Goal: Task Accomplishment & Management: Use online tool/utility

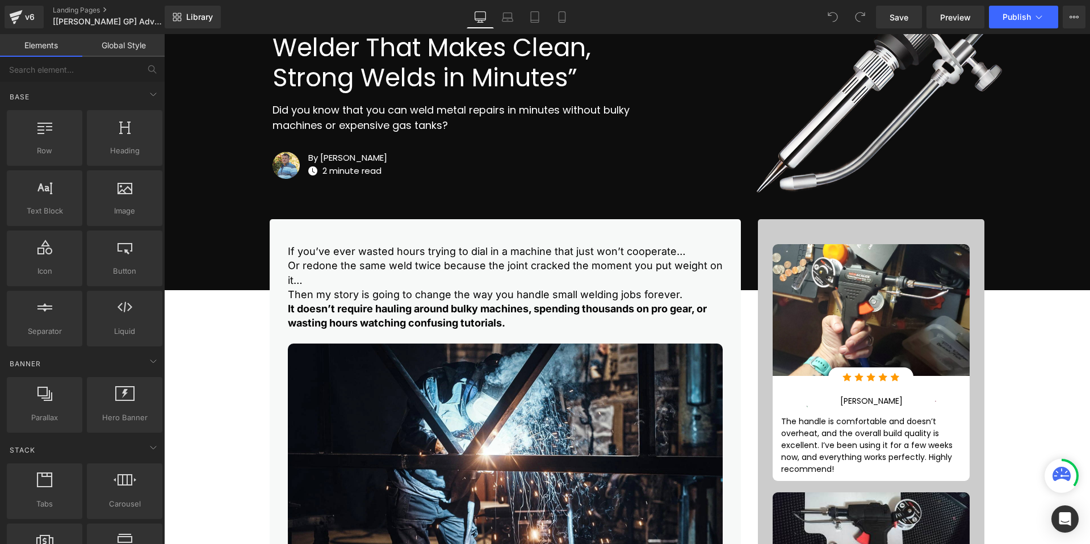
scroll to position [391, 0]
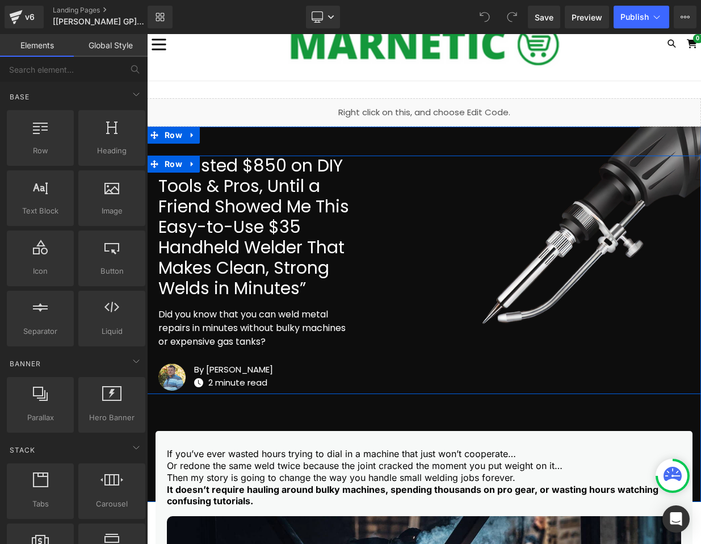
scroll to position [161, 0]
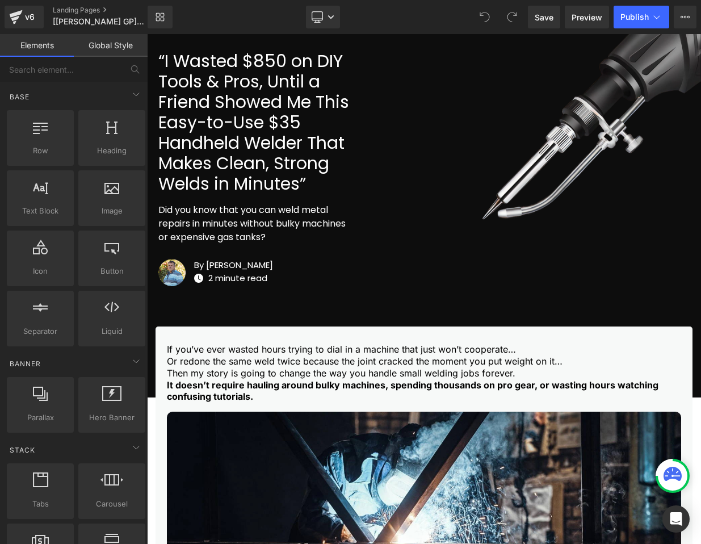
click at [555, 362] on p "Or redone the same weld twice because the joint cracked the moment you put weig…" at bounding box center [424, 361] width 514 height 12
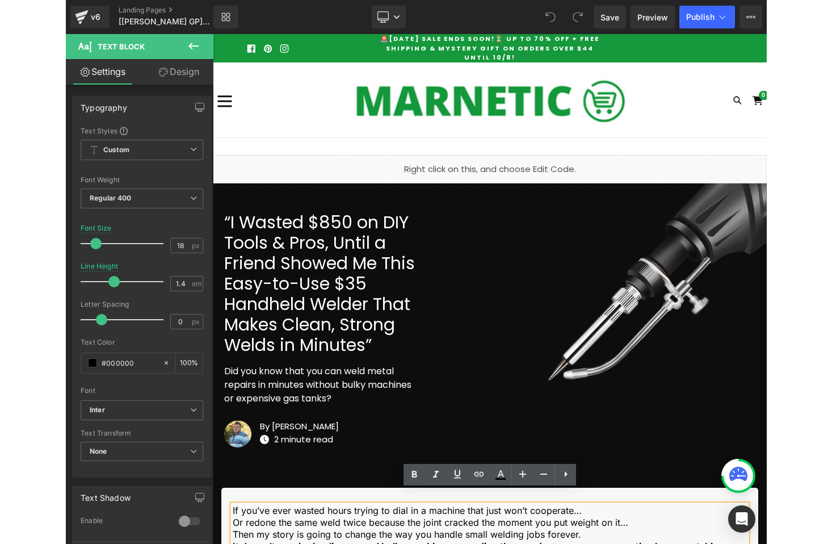
scroll to position [15, 0]
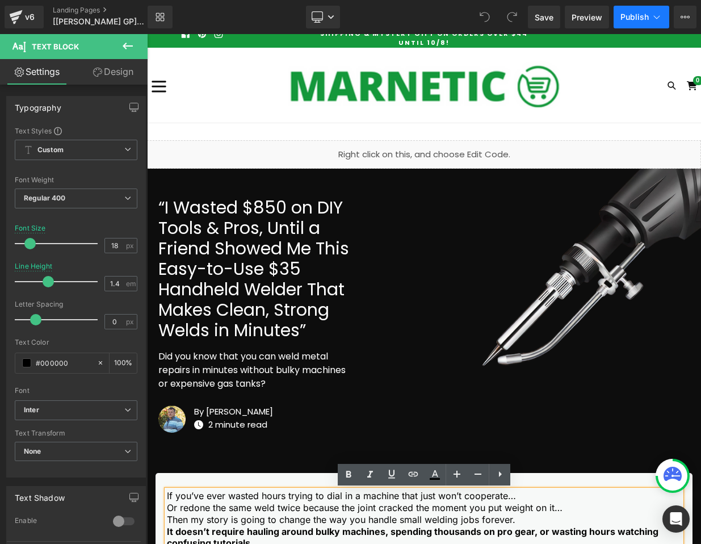
click at [639, 28] on button "Publish" at bounding box center [642, 17] width 56 height 23
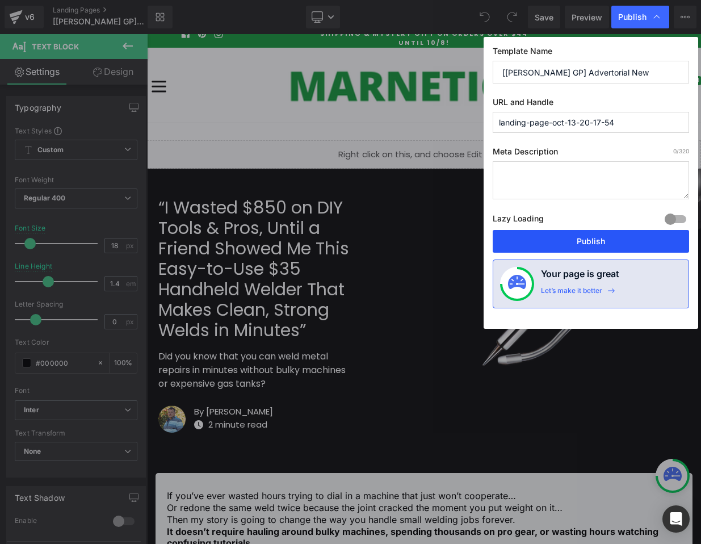
click at [609, 242] on button "Publish" at bounding box center [591, 241] width 196 height 23
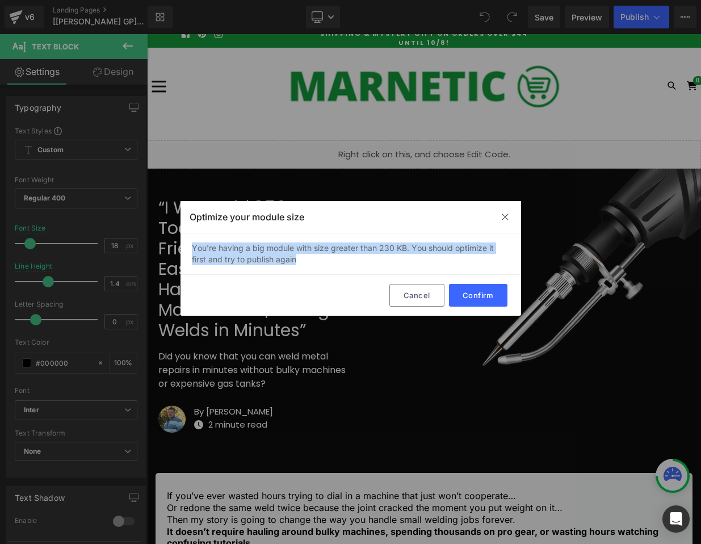
drag, startPoint x: 300, startPoint y: 261, endPoint x: 188, endPoint y: 245, distance: 113.0
click at [188, 245] on div "You're having a big module with size greater than 230 KB. You should optimize i…" at bounding box center [351, 253] width 341 height 41
copy div "You're having a big module with size greater than 230 KB. You should optimize i…"
click at [364, 256] on div "You're having a big module with size greater than 230 KB. You should optimize i…" at bounding box center [351, 253] width 341 height 41
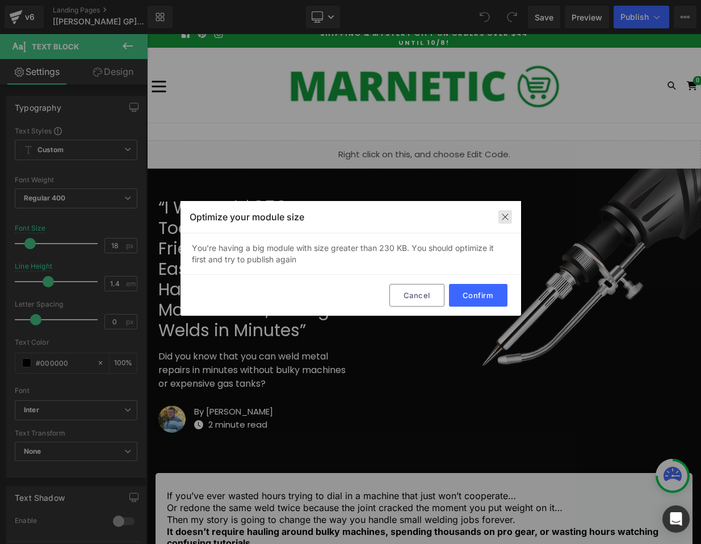
click at [507, 216] on img at bounding box center [505, 216] width 9 height 9
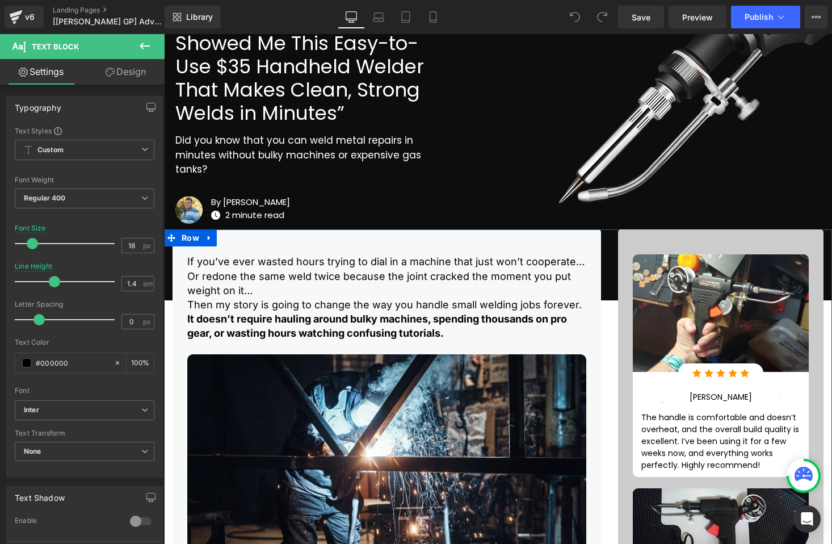
scroll to position [160, 0]
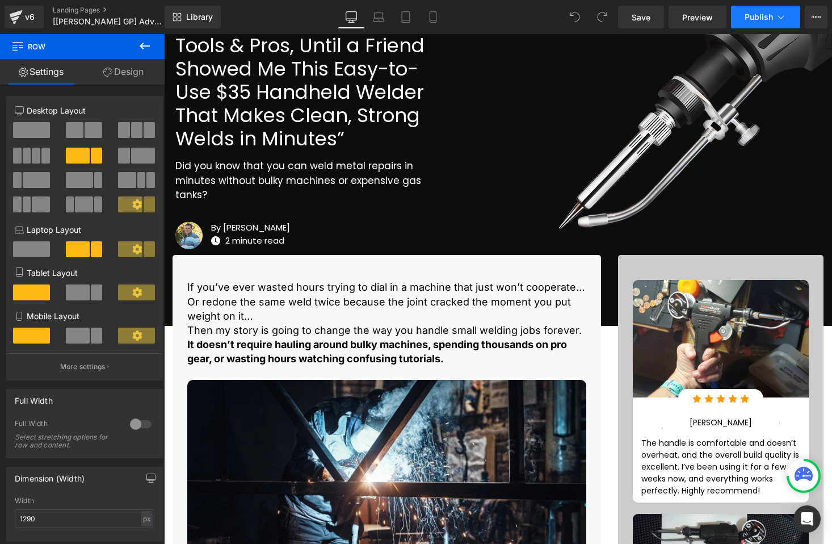
click at [746, 19] on span "Publish" at bounding box center [759, 16] width 28 height 9
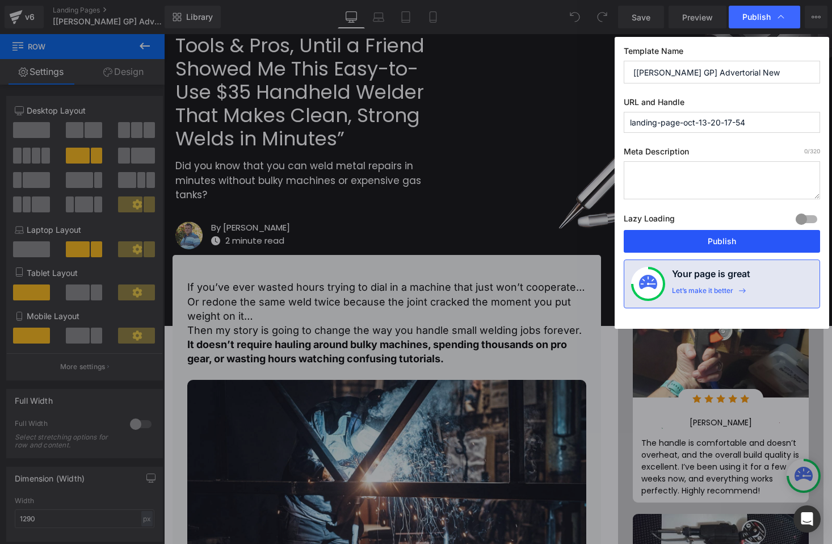
click at [712, 241] on button "Publish" at bounding box center [722, 241] width 196 height 23
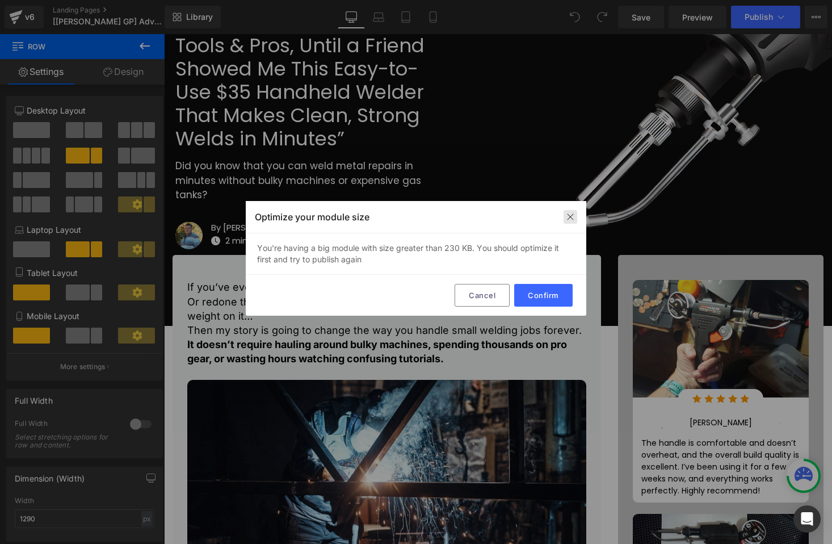
click at [572, 216] on img at bounding box center [570, 216] width 9 height 9
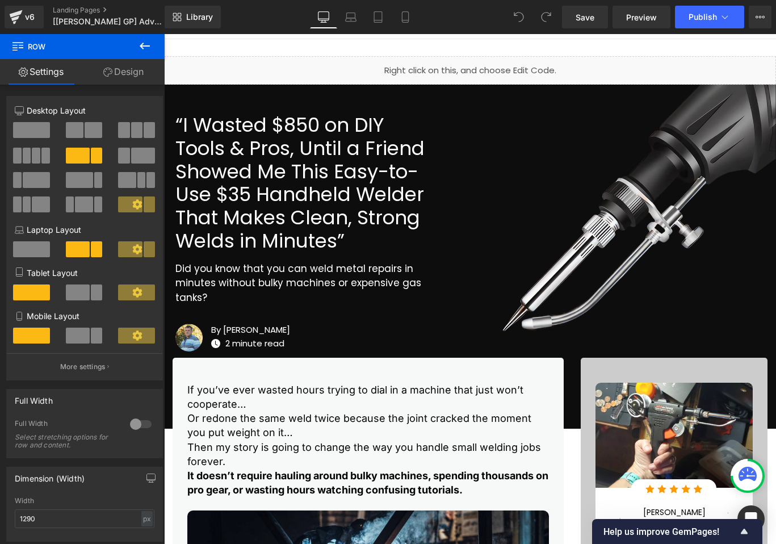
scroll to position [0, 0]
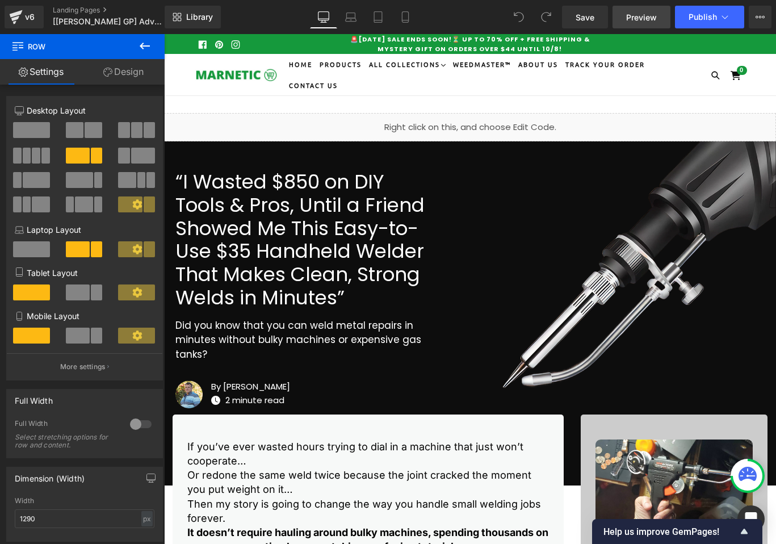
click at [633, 20] on span "Preview" at bounding box center [641, 17] width 31 height 12
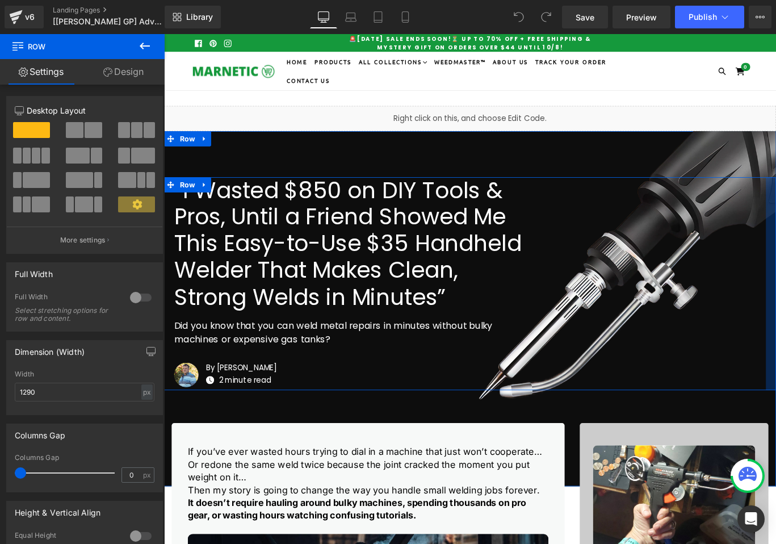
drag, startPoint x: 849, startPoint y: 215, endPoint x: 863, endPoint y: 219, distance: 14.0
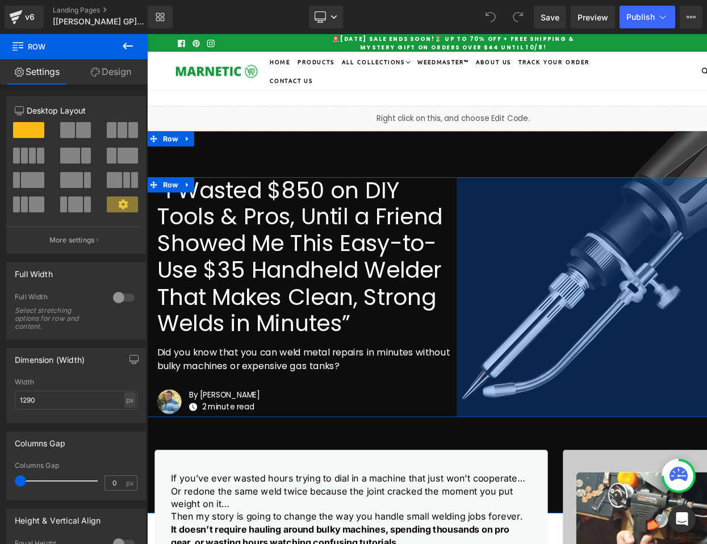
click at [412, 20] on div "Library Desktop Desktop Laptop Tablet Mobile Save Preview Publish Scheduled Vie…" at bounding box center [427, 17] width 559 height 23
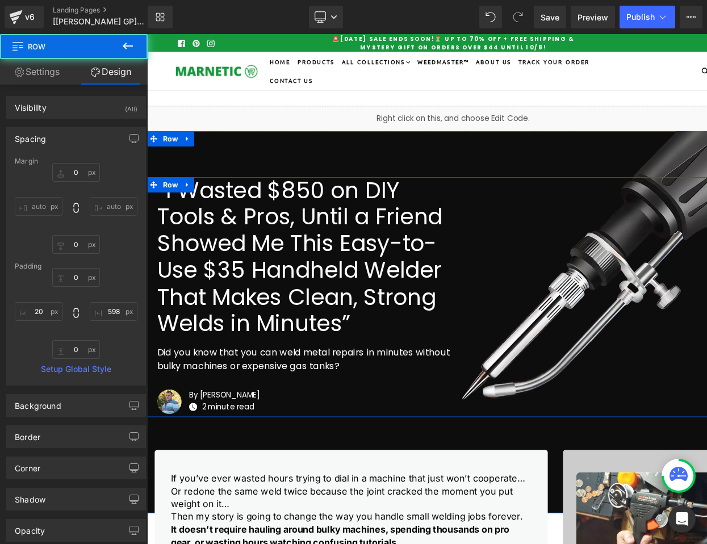
click at [412, 20] on div "Library Desktop Desktop Laptop Tablet Mobile Save Preview Publish Scheduled Vie…" at bounding box center [427, 17] width 559 height 23
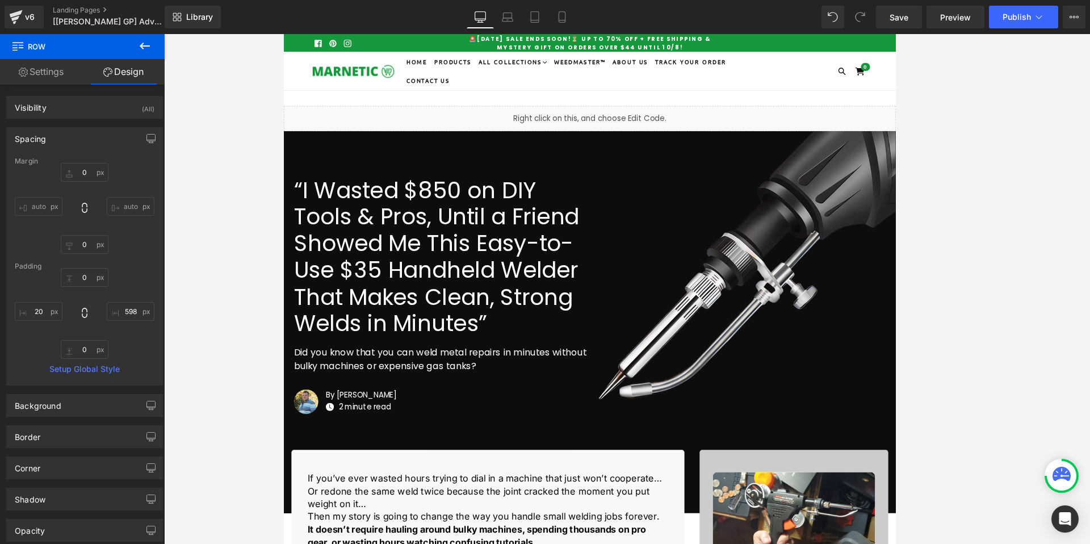
click at [238, 83] on div at bounding box center [627, 289] width 926 height 510
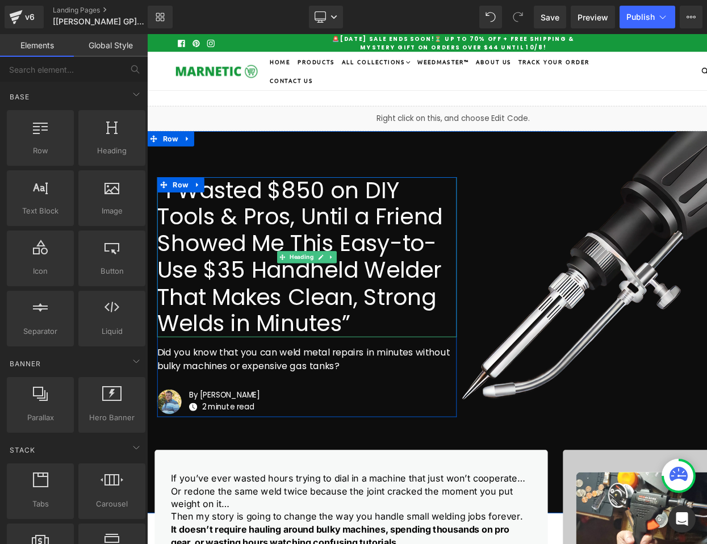
click at [366, 242] on h1 "“I Wasted $850 on DIY Tools & Pros, Until a Friend Showed Me This Easy-to-Use $…" at bounding box center [326, 285] width 336 height 180
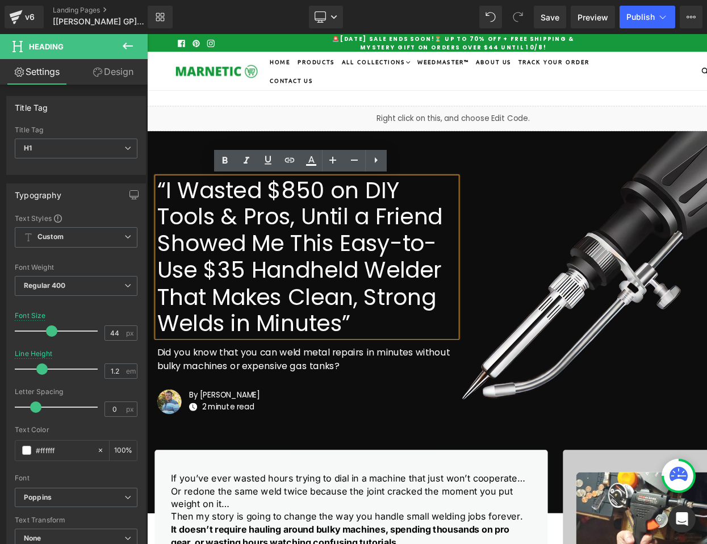
click at [470, 179] on div "Image Row “I Wasted $850 on DIY Tools & Pros, Until a Friend Showed Me This Eas…" at bounding box center [490, 357] width 687 height 429
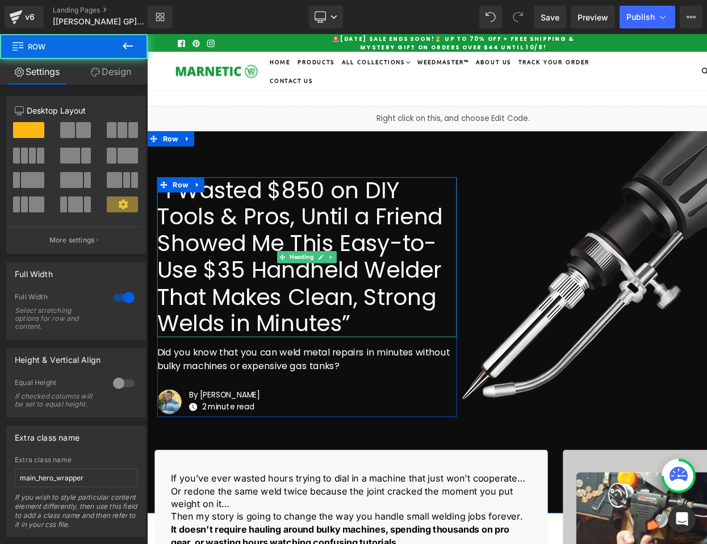
click at [417, 244] on h1 "“I Wasted $850 on DIY Tools & Pros, Until a Friend Showed Me This Easy-to-Use $…" at bounding box center [326, 285] width 336 height 180
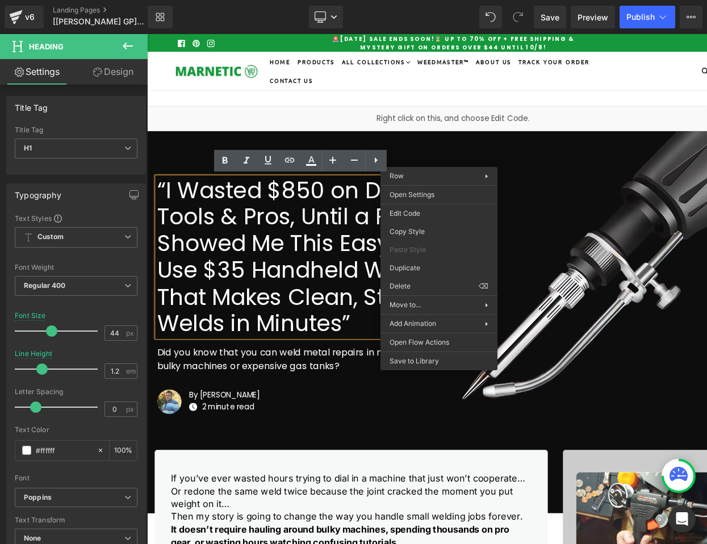
click at [476, 169] on div "Image Row “I Wasted $850 on DIY Tools & Pros, Until a Friend Showed Me This Eas…" at bounding box center [490, 357] width 687 height 429
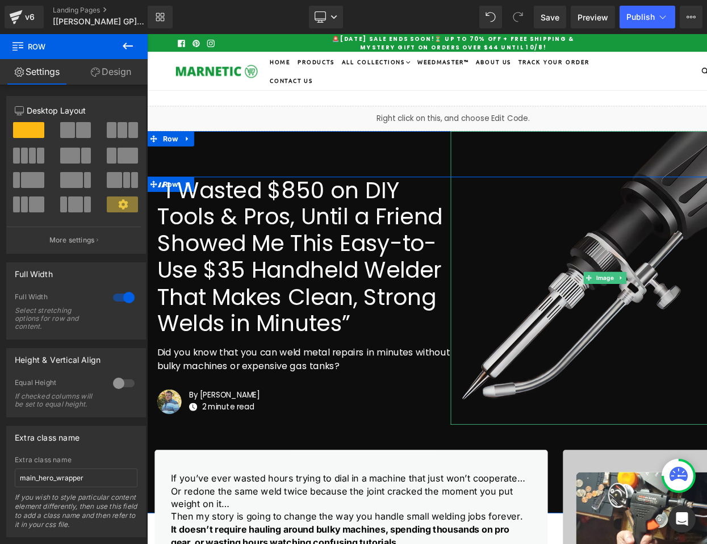
click at [545, 168] on img at bounding box center [661, 307] width 346 height 329
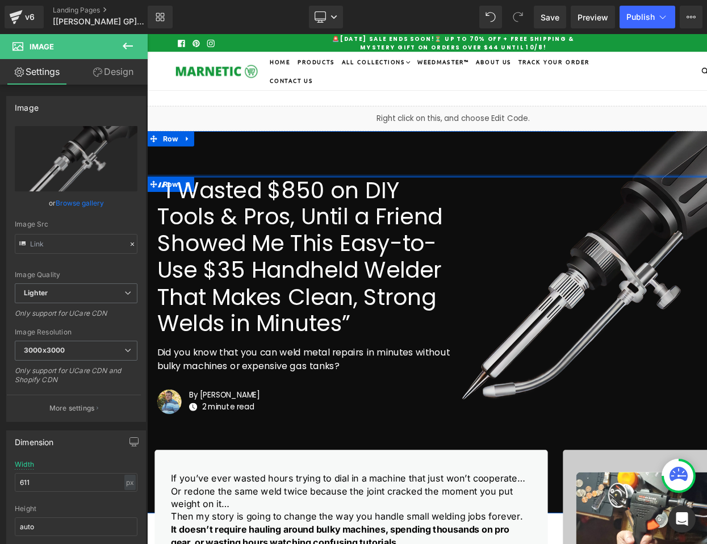
click at [603, 192] on div at bounding box center [490, 193] width 687 height 3
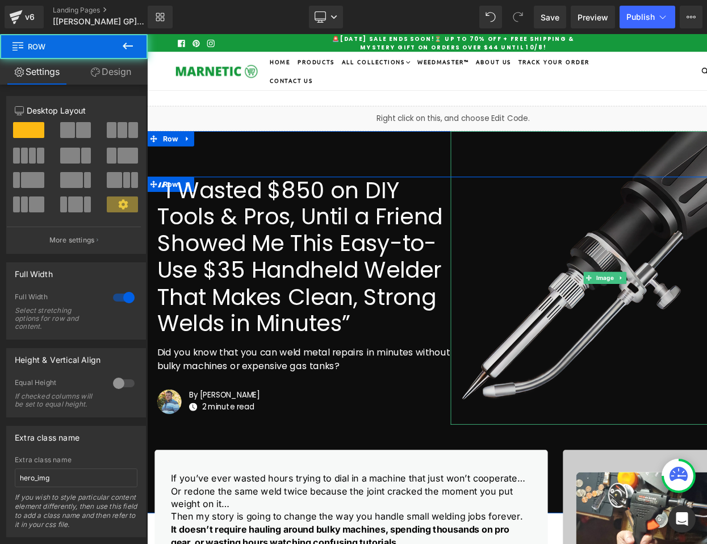
click at [578, 158] on img at bounding box center [661, 307] width 346 height 329
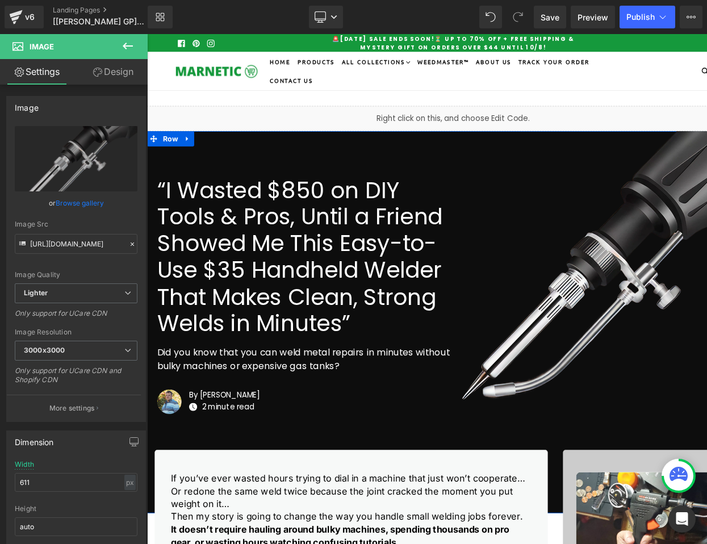
click at [412, 162] on div "Image Row “I Wasted $850 on DIY Tools & Pros, Until a Friend Showed Me This Eas…" at bounding box center [490, 357] width 687 height 429
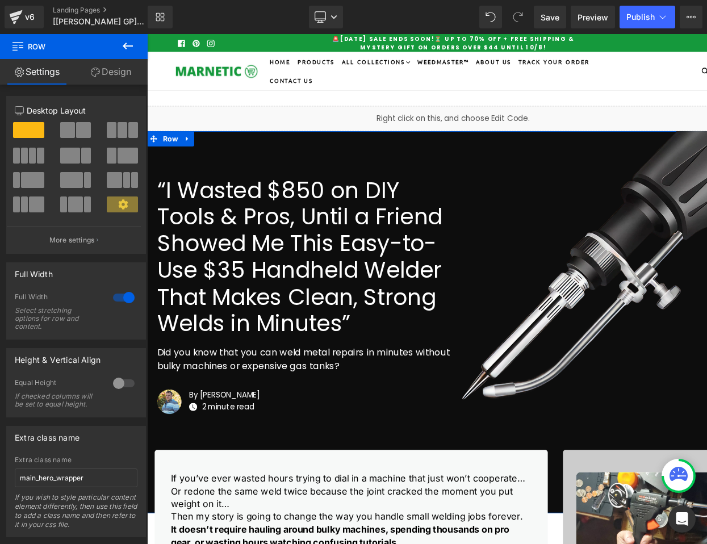
click at [452, 169] on div "Image Row “I Wasted $850 on DIY Tools & Pros, Until a Friend Showed Me This Eas…" at bounding box center [490, 357] width 687 height 429
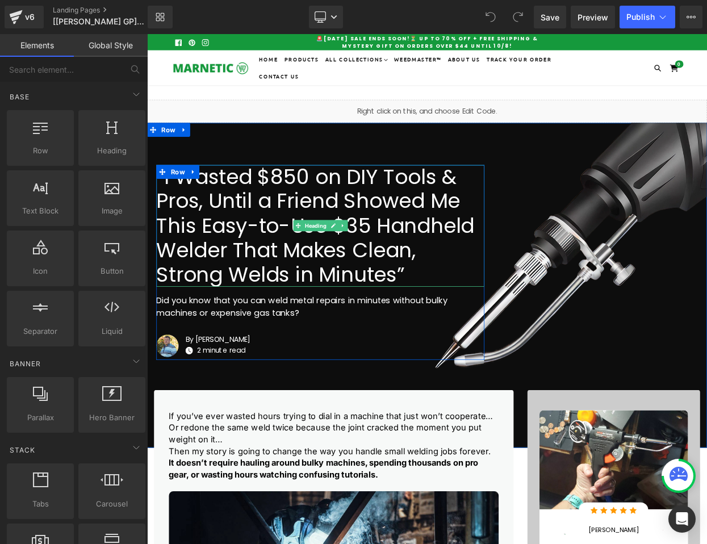
click at [490, 227] on h1 "“I Wasted $850 on DIY Tools & Pros, Until a Friend Showed Me This Easy-to-Use $…" at bounding box center [359, 270] width 403 height 150
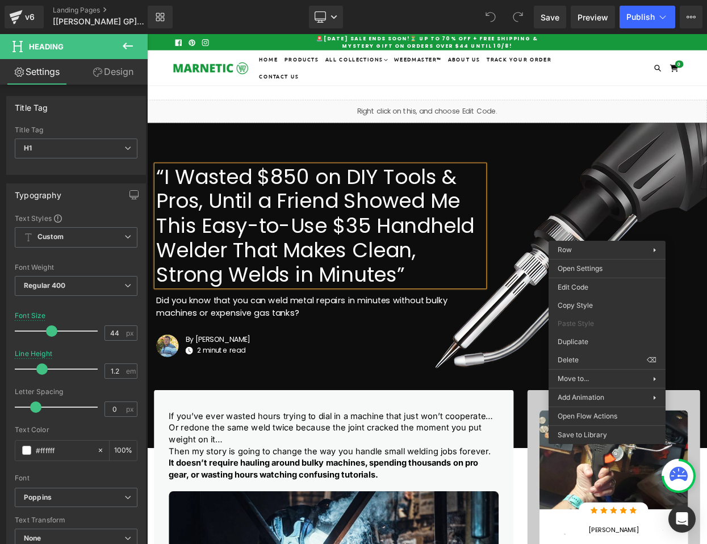
click at [429, 8] on div "Library Desktop Desktop Laptop Tablet Mobile Save Preview Publish Scheduled Vie…" at bounding box center [427, 17] width 559 height 23
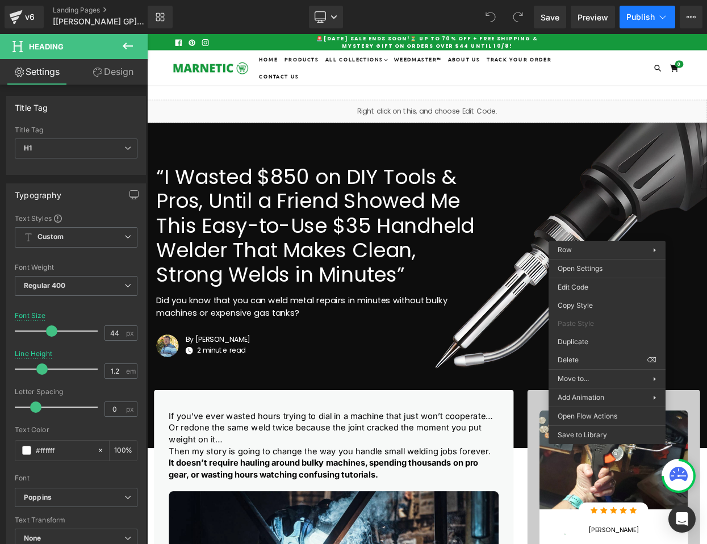
click at [631, 21] on span "Publish" at bounding box center [640, 16] width 28 height 9
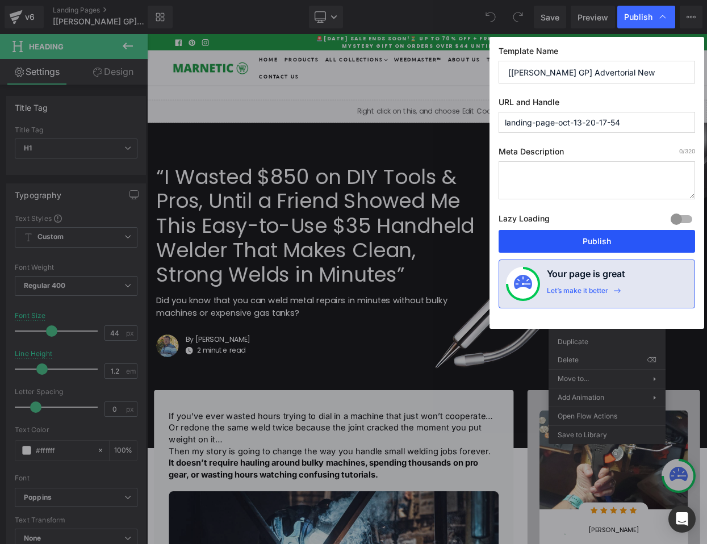
click at [583, 243] on button "Publish" at bounding box center [596, 241] width 196 height 23
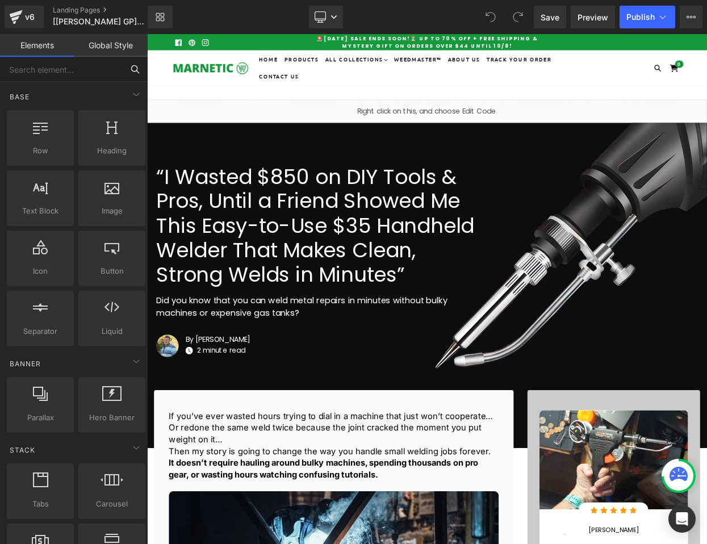
click at [67, 64] on input "text" at bounding box center [61, 69] width 123 height 25
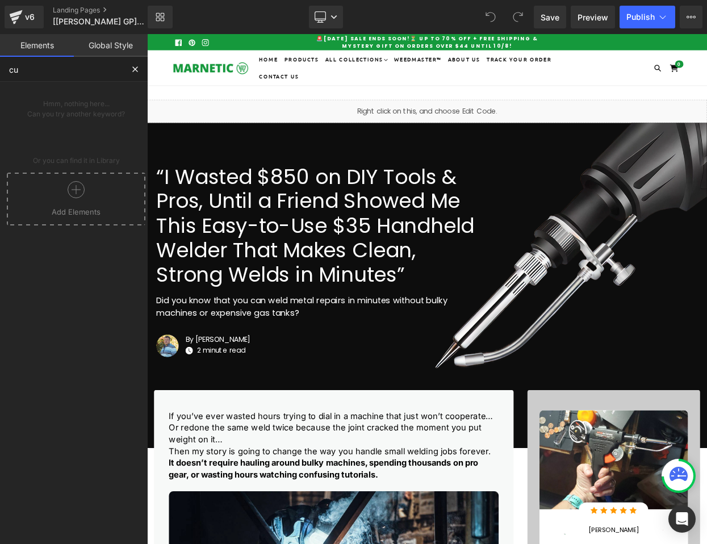
type input "cus"
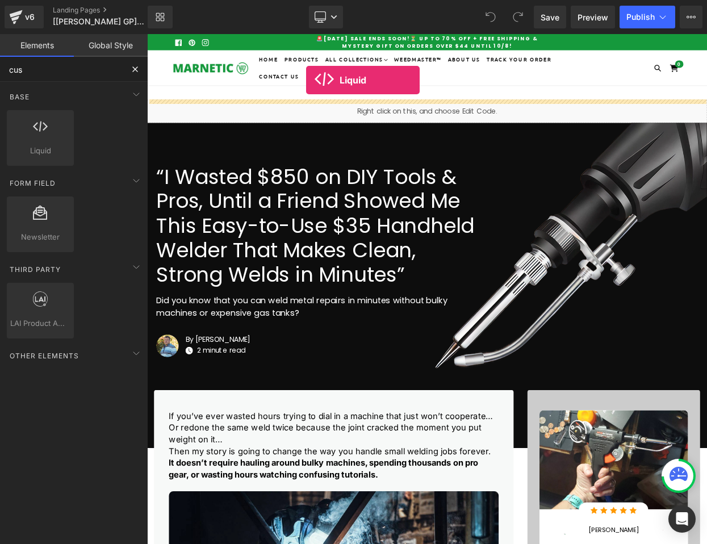
drag, startPoint x: 189, startPoint y: 175, endPoint x: 342, endPoint y: 91, distance: 174.3
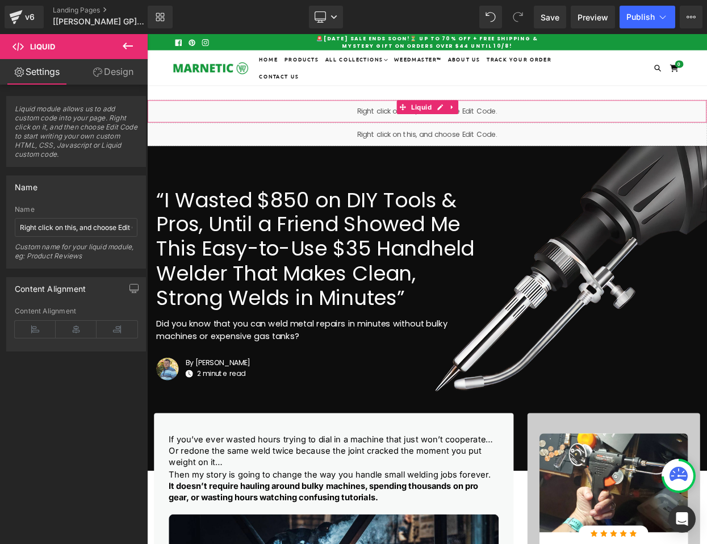
click at [351, 129] on div "Liquid" at bounding box center [490, 129] width 687 height 28
click at [518, 127] on icon at bounding box center [521, 123] width 8 height 9
click at [528, 121] on icon at bounding box center [529, 124] width 8 height 8
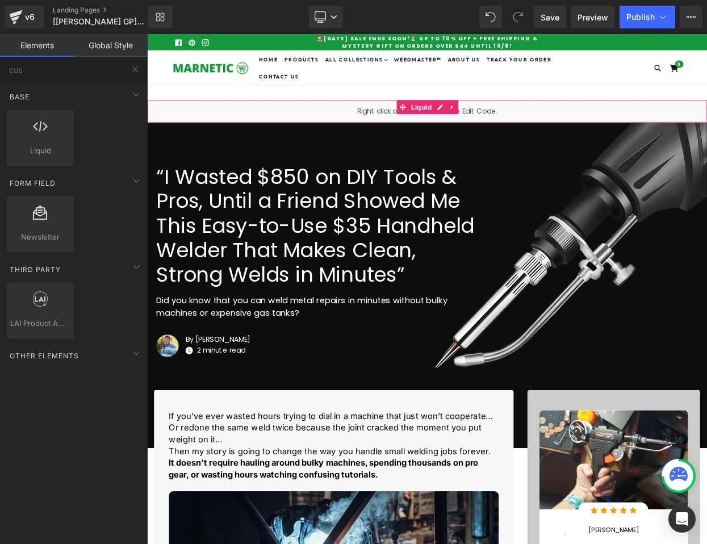
click at [345, 131] on div "Liquid" at bounding box center [490, 129] width 687 height 28
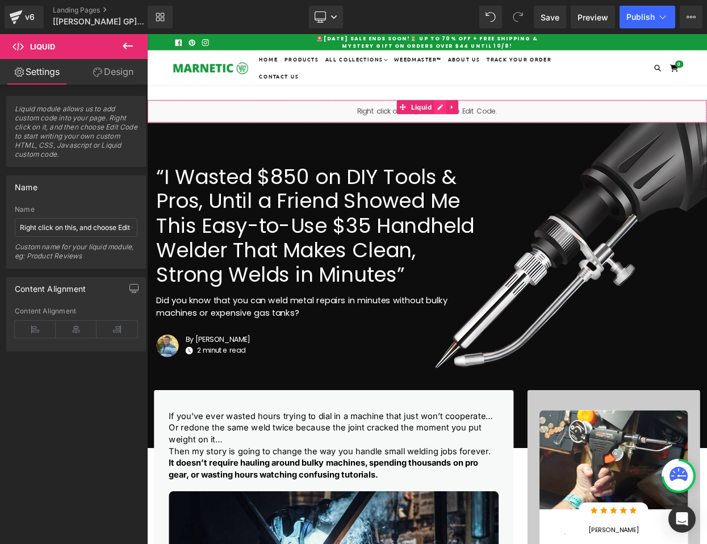
click at [504, 128] on div "Liquid" at bounding box center [490, 129] width 687 height 28
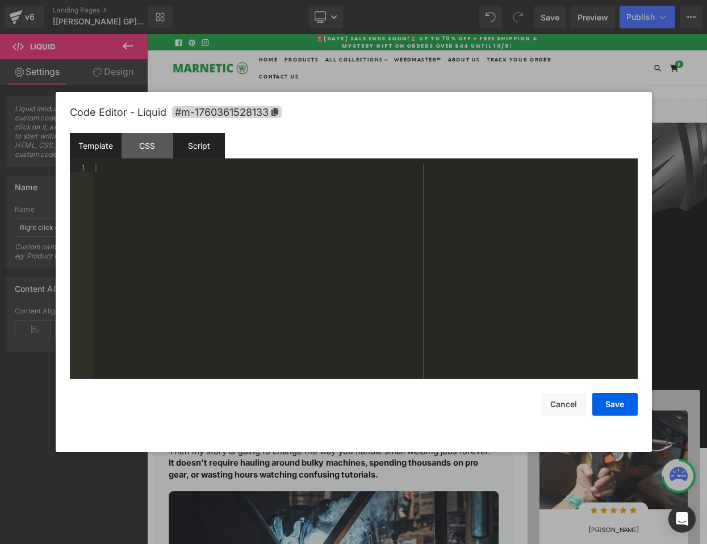
click at [188, 154] on div "Script" at bounding box center [199, 146] width 52 height 26
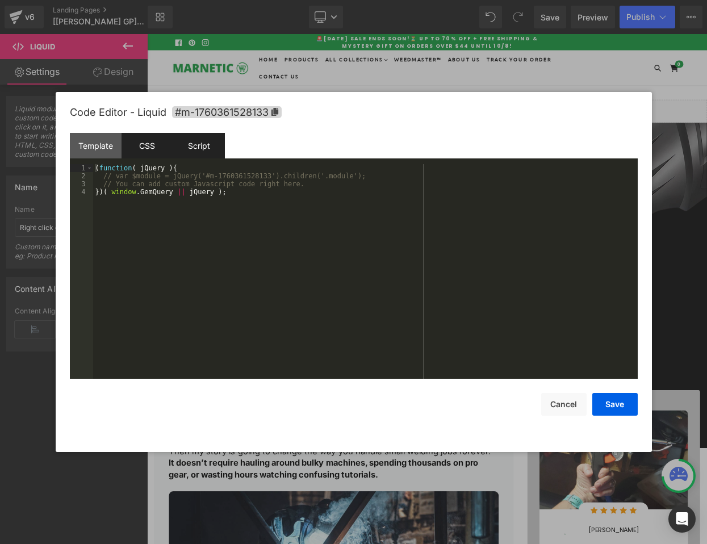
click at [148, 140] on div "CSS" at bounding box center [147, 146] width 52 height 26
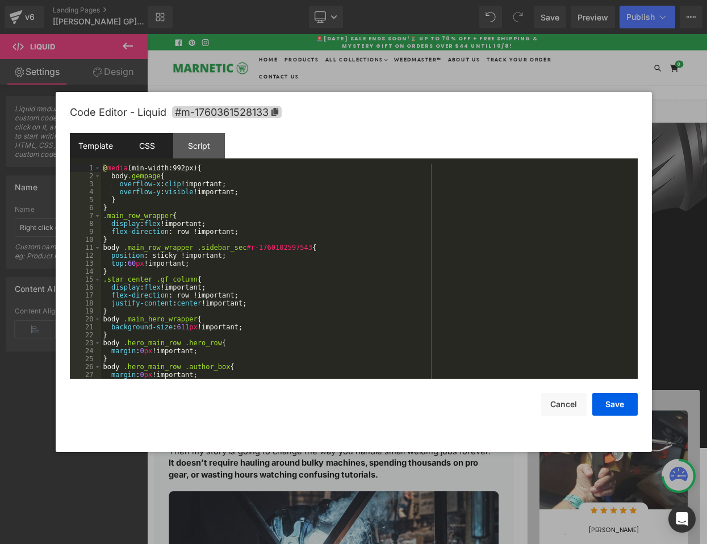
click at [94, 142] on div "Template" at bounding box center [96, 146] width 52 height 26
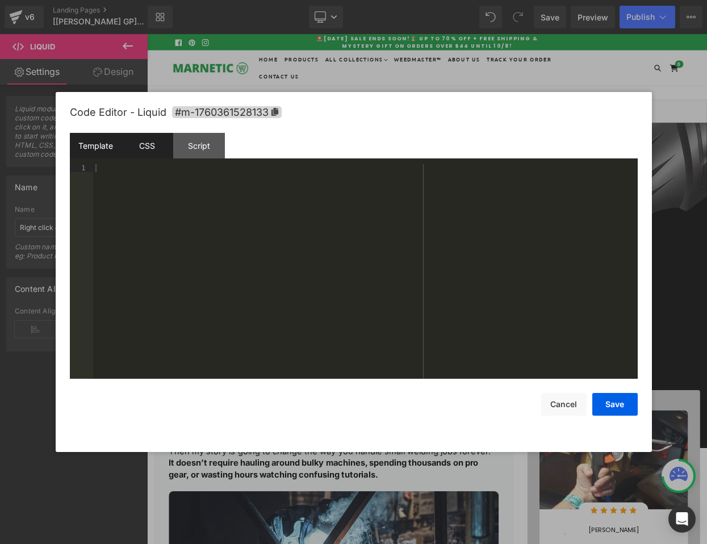
click at [152, 145] on div "CSS" at bounding box center [147, 146] width 52 height 26
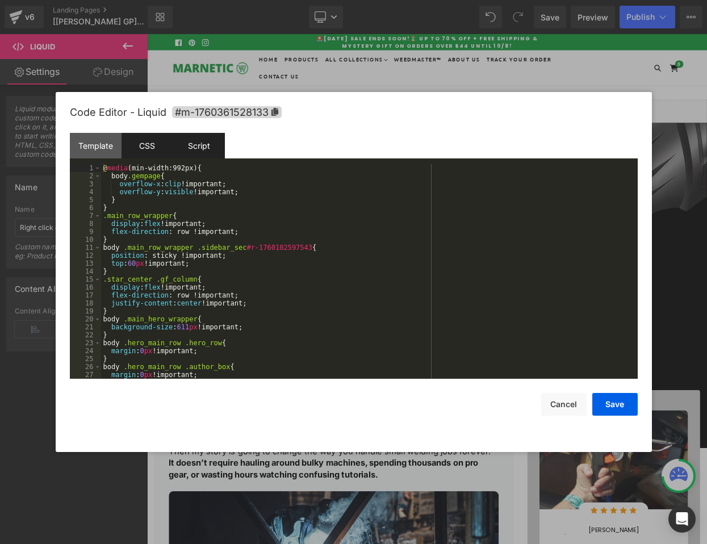
click at [195, 147] on div "Script" at bounding box center [199, 146] width 52 height 26
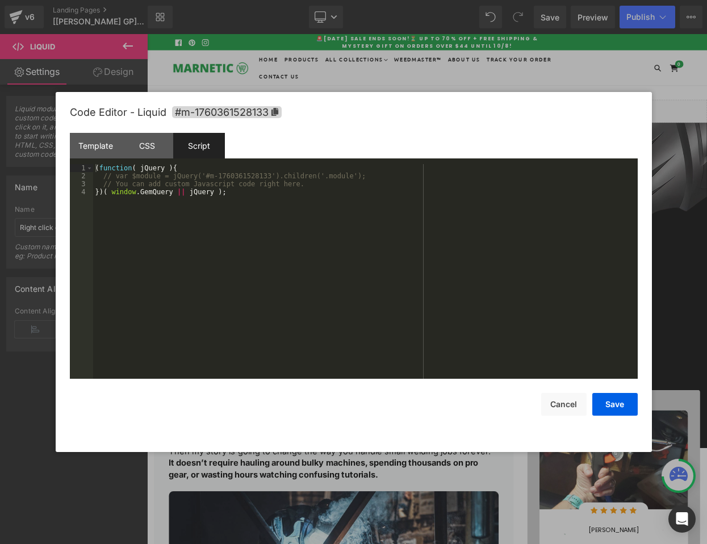
click at [305, 181] on div "( function ( jQuery ) { // var $module = jQuery('#m-1760361528133').children('.…" at bounding box center [365, 279] width 544 height 231
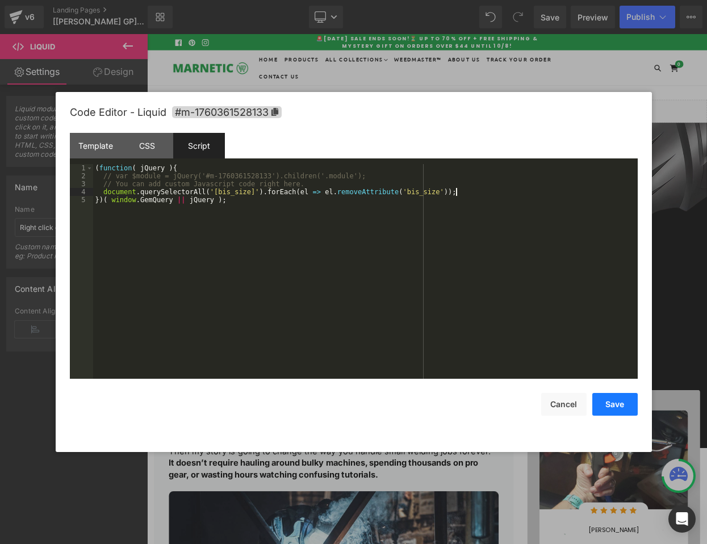
click at [599, 401] on button "Save" at bounding box center [614, 404] width 45 height 23
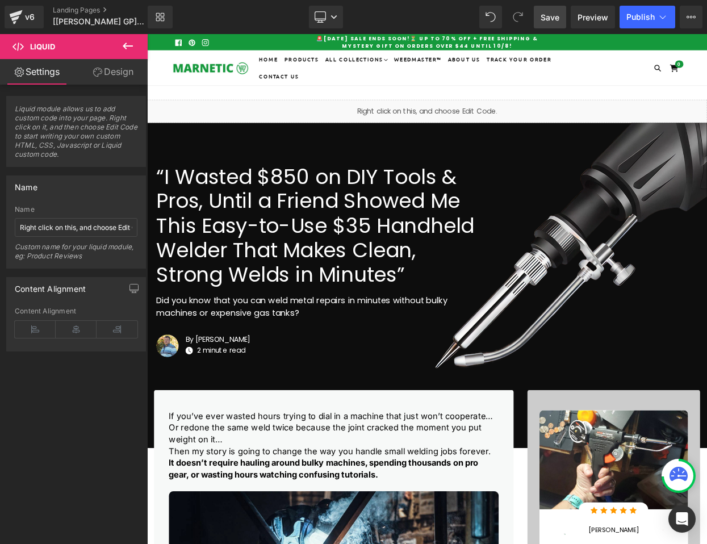
click at [549, 18] on span "Save" at bounding box center [549, 17] width 19 height 12
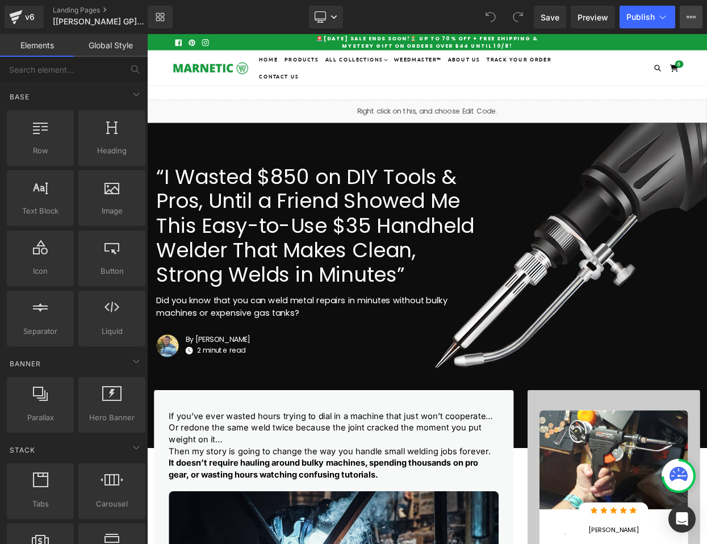
click at [686, 18] on icon at bounding box center [690, 16] width 9 height 9
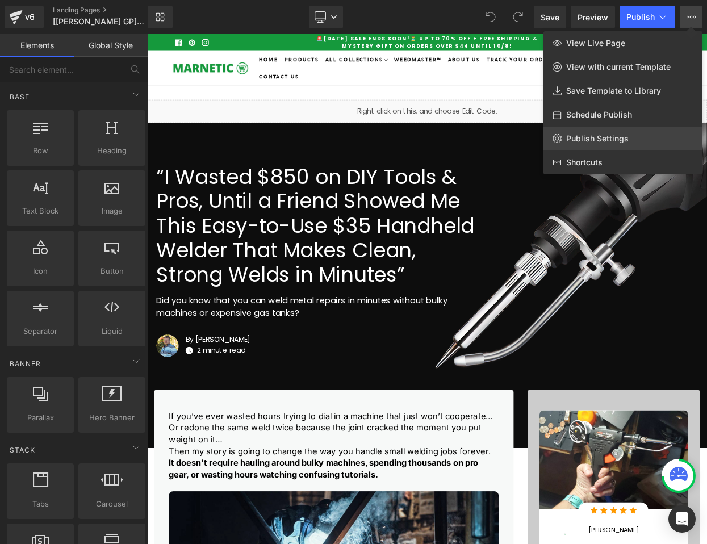
click at [616, 143] on span "Publish Settings" at bounding box center [597, 138] width 62 height 10
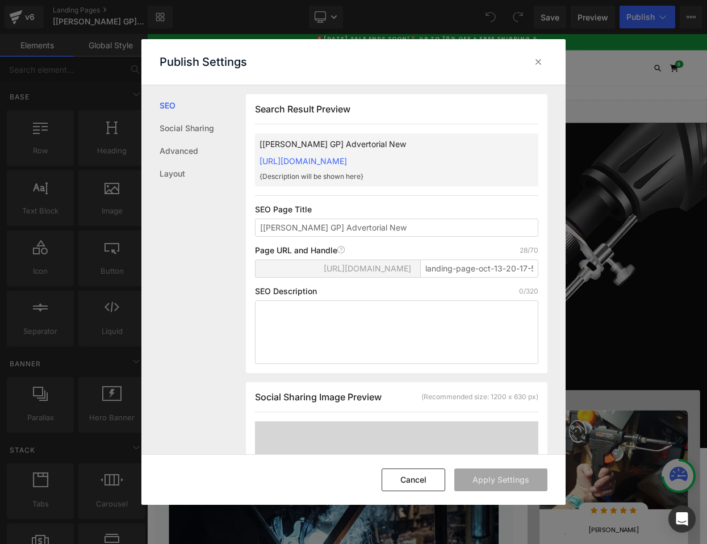
scroll to position [1, 0]
click at [186, 175] on link "Layout" at bounding box center [203, 173] width 86 height 23
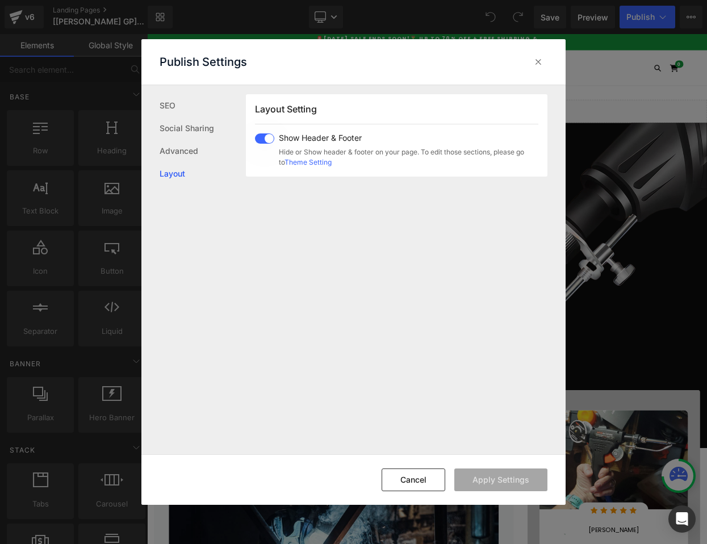
scroll to position [711, 0]
click at [263, 137] on span at bounding box center [264, 138] width 19 height 10
click at [489, 475] on button "Apply Settings" at bounding box center [500, 479] width 93 height 23
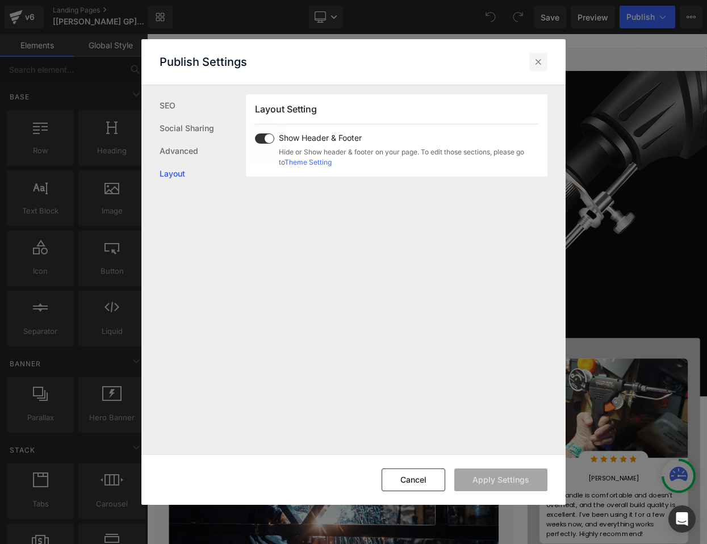
click at [539, 70] on div at bounding box center [538, 62] width 18 height 18
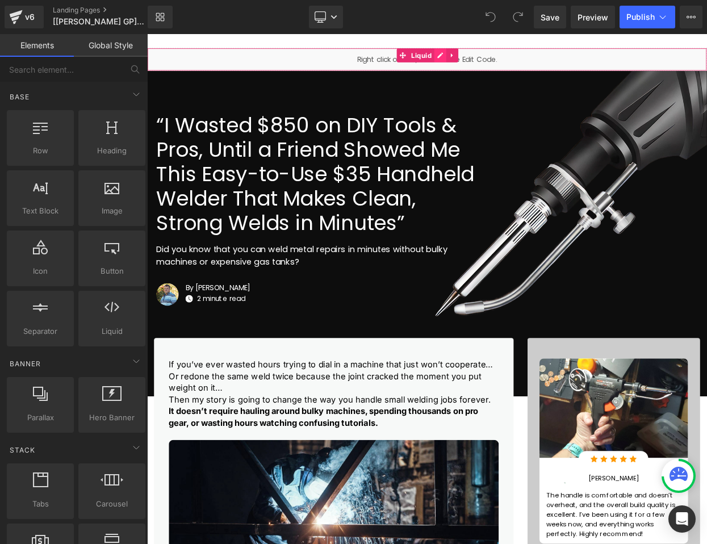
click at [505, 60] on div "Liquid" at bounding box center [490, 65] width 687 height 28
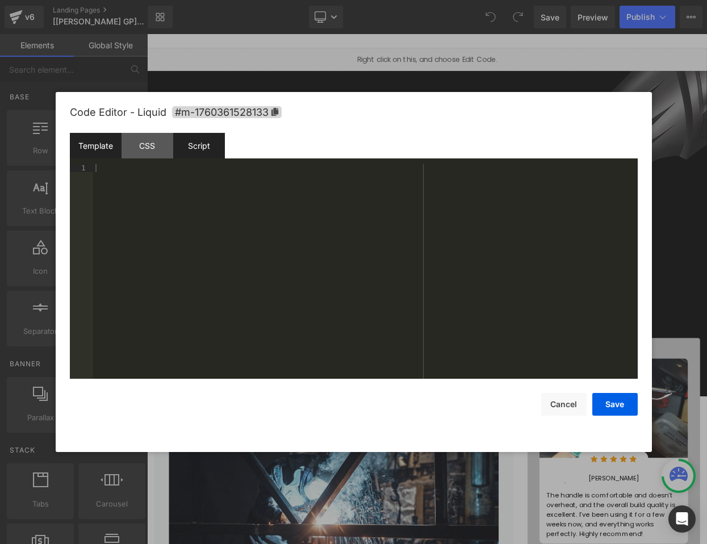
click at [214, 149] on div "Script" at bounding box center [199, 146] width 52 height 26
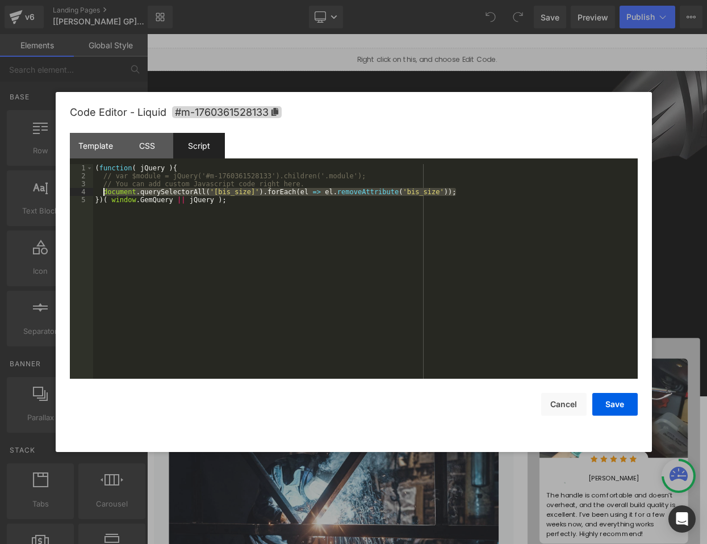
drag, startPoint x: 470, startPoint y: 192, endPoint x: 104, endPoint y: 192, distance: 365.1
click at [104, 192] on div "( function ( jQuery ) { // var $module = jQuery('#m-1760361528133').children('.…" at bounding box center [365, 279] width 544 height 231
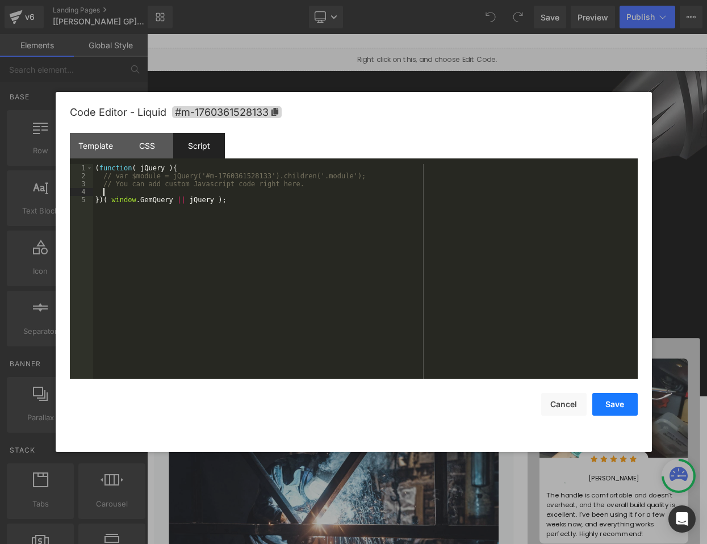
click at [612, 400] on button "Save" at bounding box center [614, 404] width 45 height 23
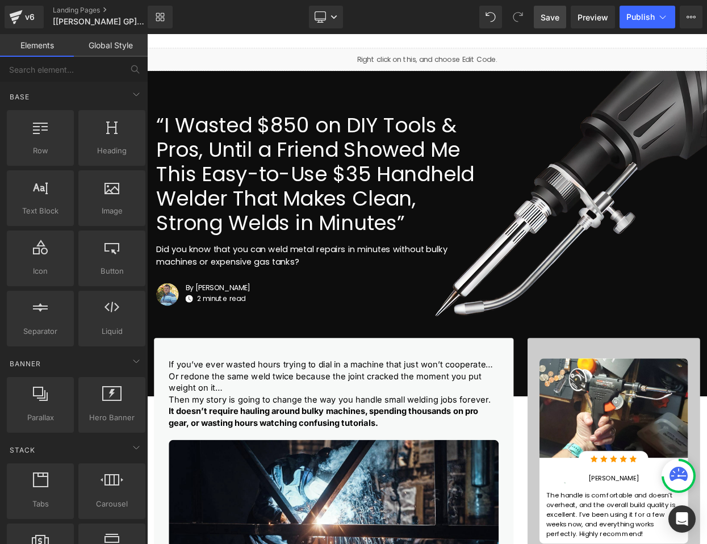
click at [551, 14] on span "Save" at bounding box center [549, 17] width 19 height 12
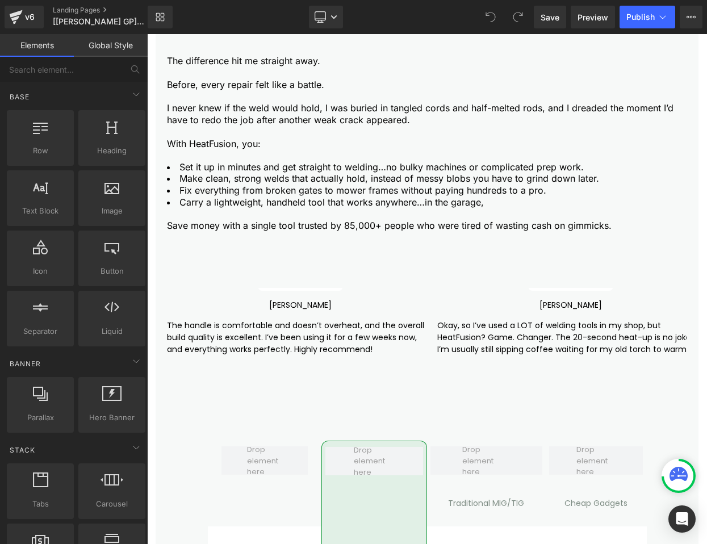
scroll to position [0, 17]
